Goal: Find specific page/section: Find specific page/section

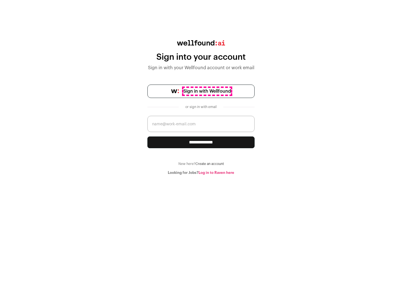
click at [207, 91] on span "Sign in with Wellfound" at bounding box center [206, 91] width 47 height 7
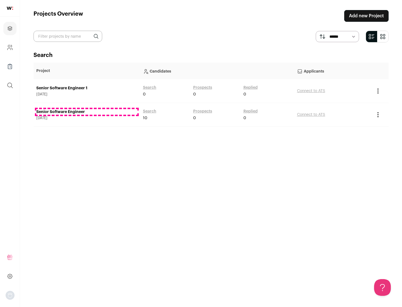
click at [87, 112] on link "Senior Software Engineer" at bounding box center [86, 112] width 101 height 6
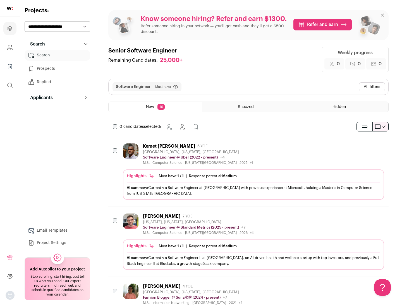
scroll to position [18, 0]
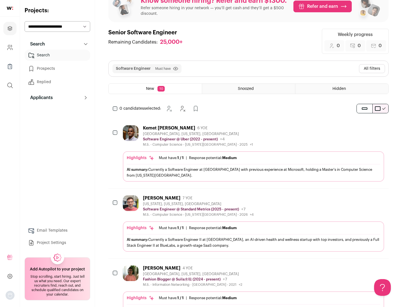
click at [248, 154] on div "Highlights Must have: 1 / 1 How many must haves have been fulfilled? | Response…" at bounding box center [253, 166] width 261 height 30
